Goal: Information Seeking & Learning: Learn about a topic

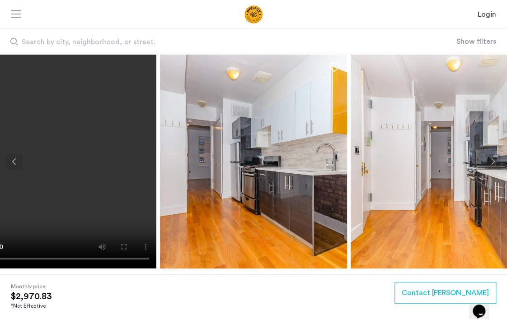
click at [494, 162] on button "Next apartment" at bounding box center [492, 161] width 15 height 15
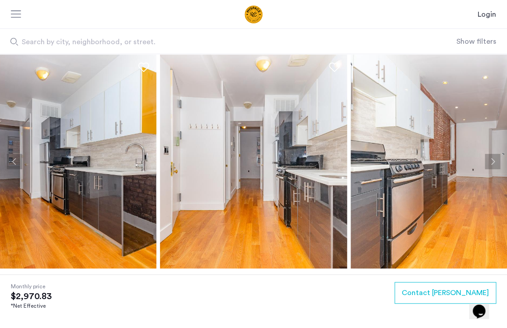
click at [494, 162] on button "Next apartment" at bounding box center [492, 161] width 15 height 15
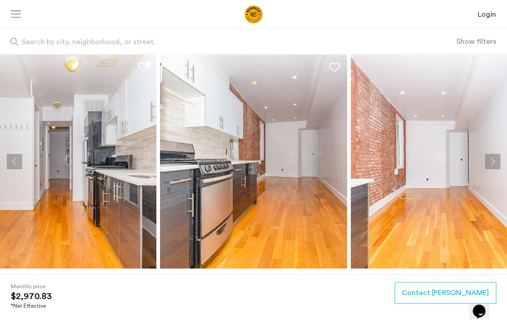
click at [494, 162] on button "Next apartment" at bounding box center [492, 161] width 15 height 15
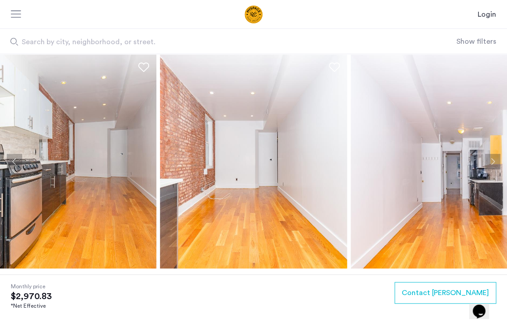
click at [494, 162] on button "Next apartment" at bounding box center [492, 161] width 15 height 15
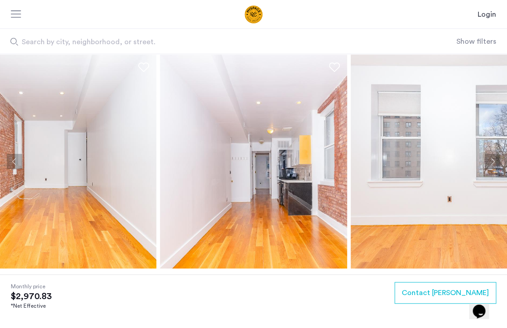
click at [494, 162] on button "Next apartment" at bounding box center [492, 161] width 15 height 15
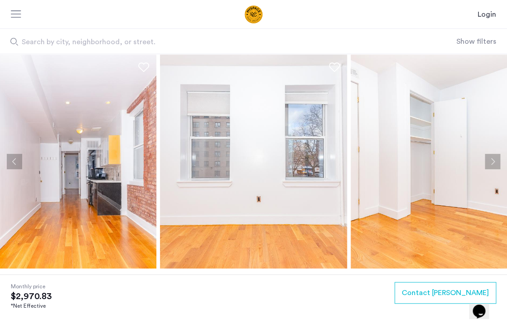
click at [494, 162] on button "Next apartment" at bounding box center [492, 161] width 15 height 15
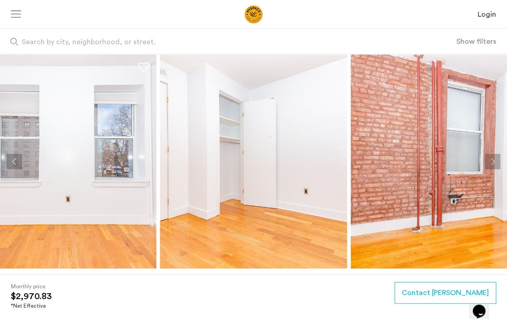
click at [494, 162] on button "Next apartment" at bounding box center [492, 161] width 15 height 15
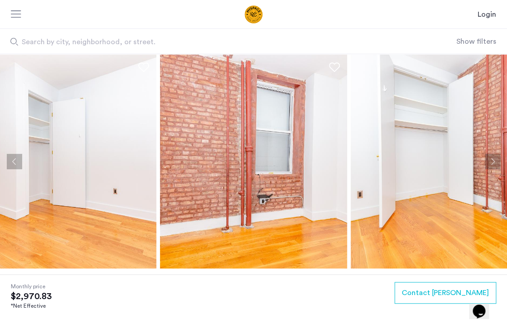
click at [494, 162] on button "Next apartment" at bounding box center [492, 161] width 15 height 15
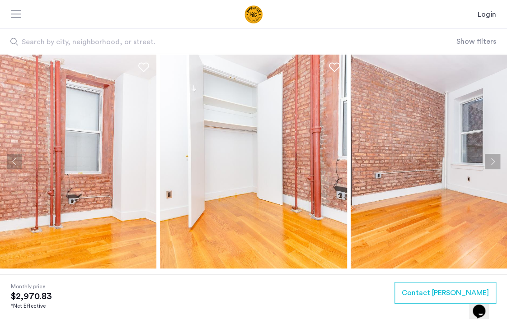
click at [494, 162] on button "Next apartment" at bounding box center [492, 161] width 15 height 15
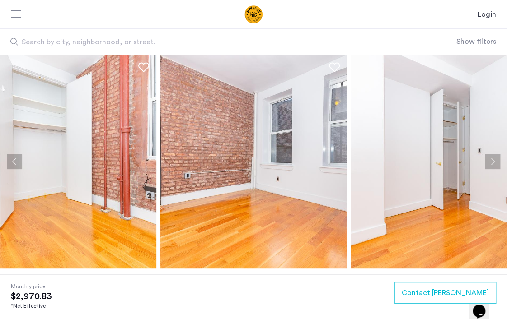
click at [494, 162] on button "Next apartment" at bounding box center [492, 161] width 15 height 15
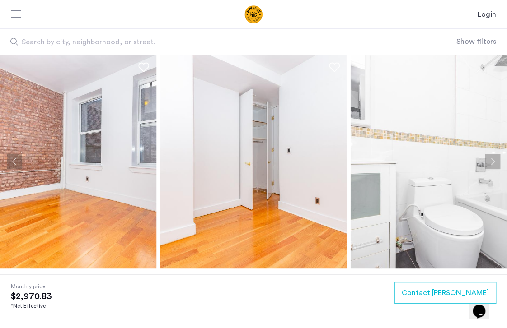
click at [494, 162] on button "Next apartment" at bounding box center [492, 161] width 15 height 15
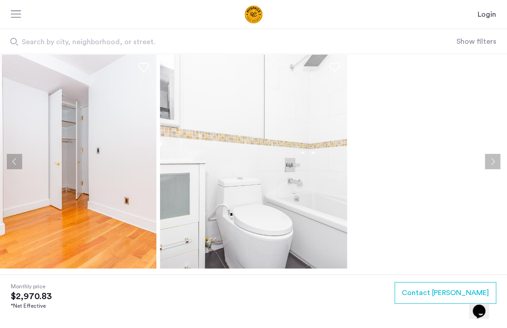
click at [494, 162] on button "Next apartment" at bounding box center [492, 161] width 15 height 15
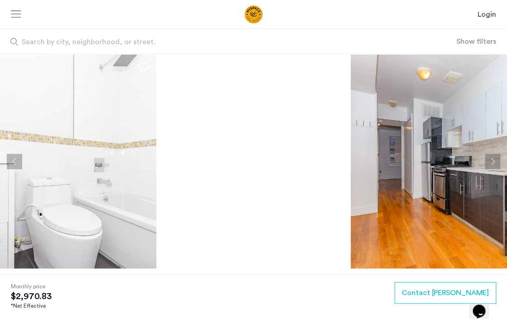
click at [494, 162] on button "Next apartment" at bounding box center [492, 161] width 15 height 15
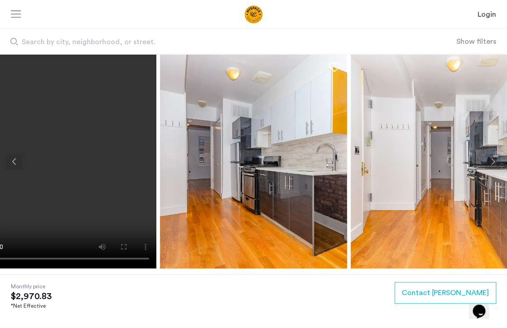
click at [494, 162] on button "Next apartment" at bounding box center [492, 161] width 15 height 15
